Goal: Information Seeking & Learning: Learn about a topic

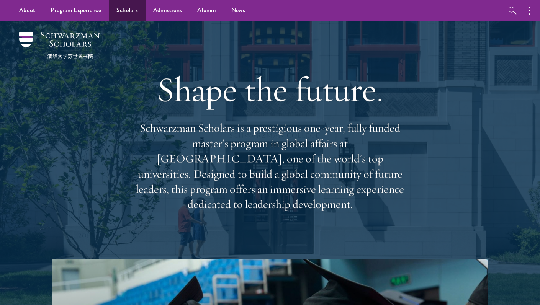
click at [134, 12] on link "Scholars" at bounding box center [127, 10] width 37 height 21
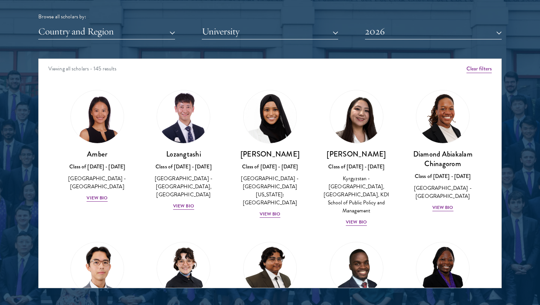
scroll to position [955, 0]
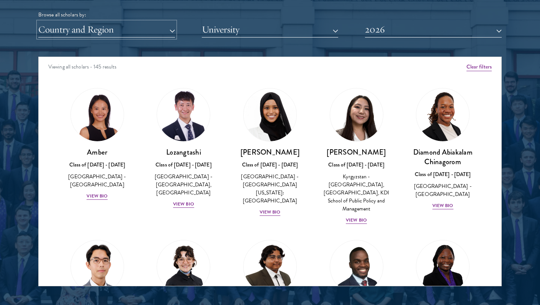
click at [165, 30] on button "Country and Region" at bounding box center [106, 30] width 137 height 16
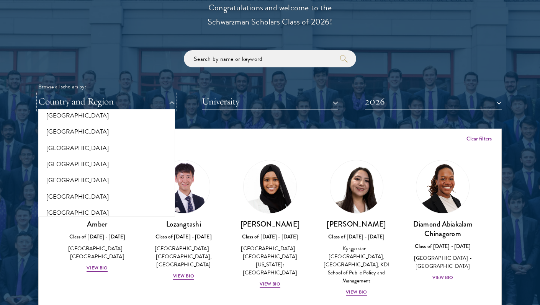
scroll to position [890, 0]
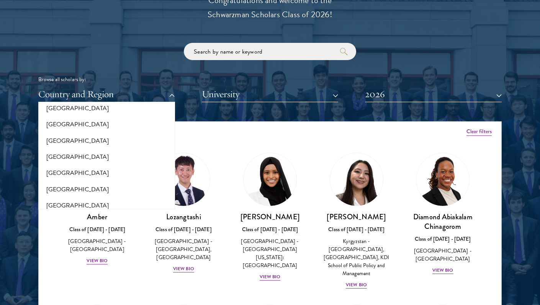
click at [476, 18] on div "Scholar Directory Congratulations and welcome to the Schwarzman Scholars Class …" at bounding box center [269, 156] width 463 height 389
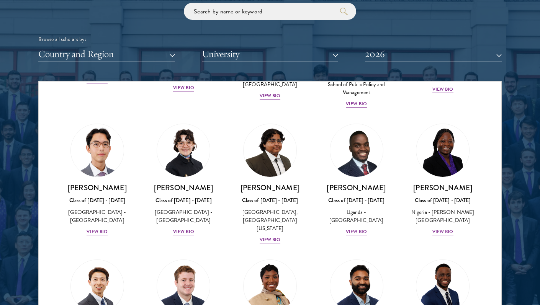
scroll to position [177, 0]
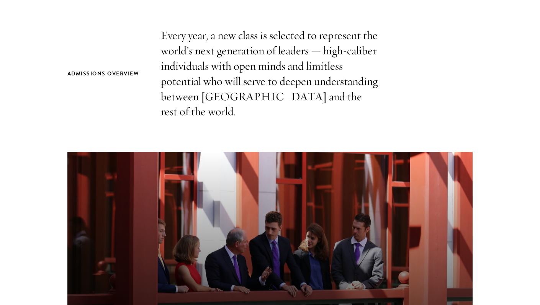
scroll to position [247, 0]
